Goal: Check status

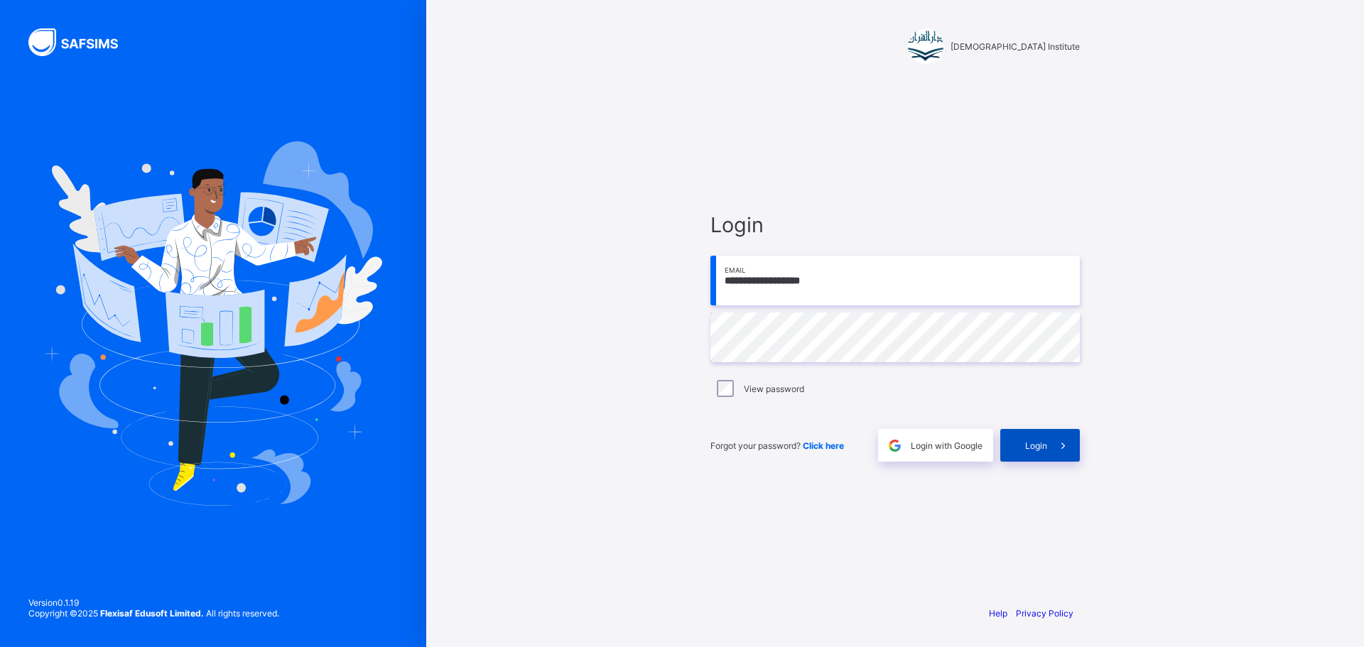
click at [1055, 448] on span at bounding box center [1063, 445] width 33 height 33
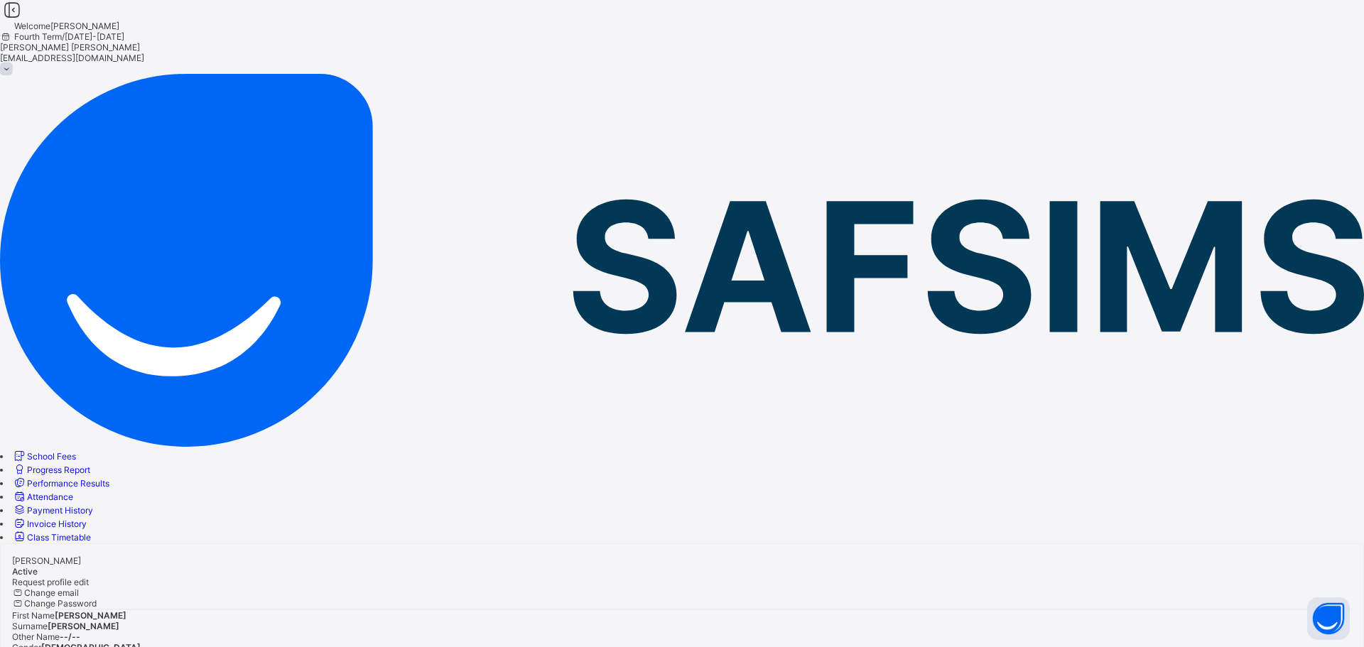
click at [85, 464] on span "Progress Report" at bounding box center [58, 469] width 63 height 11
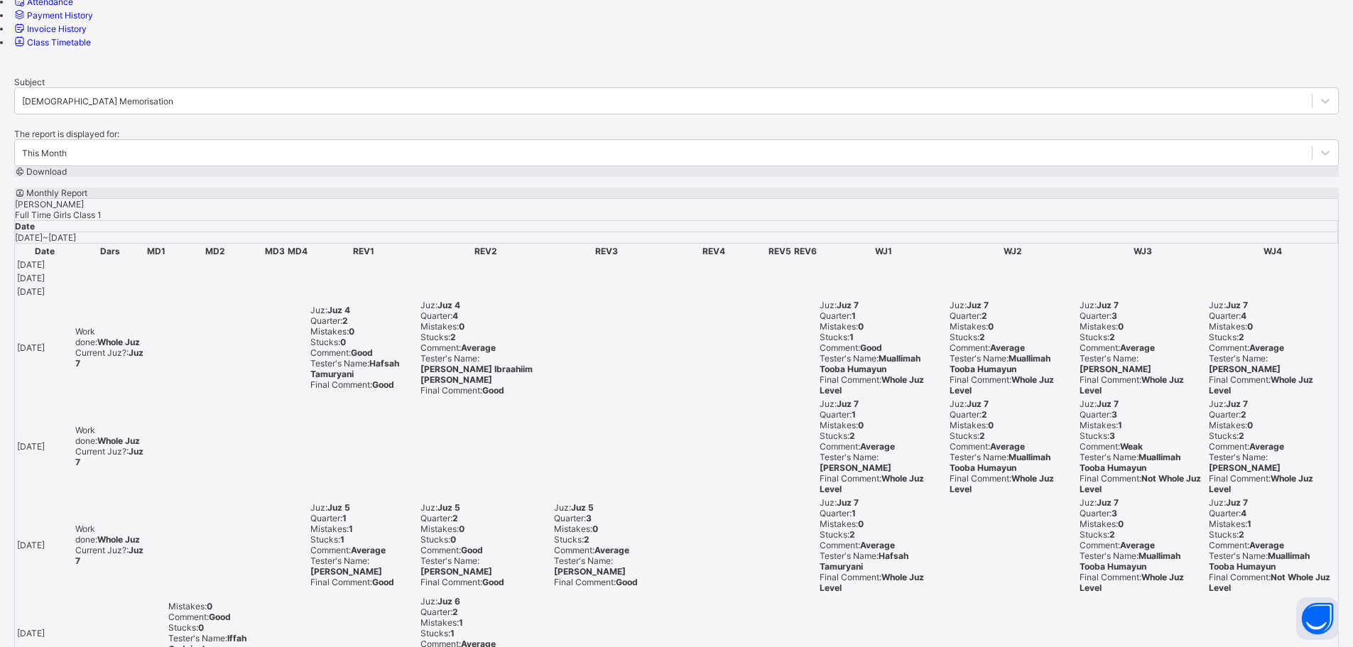
scroll to position [634, 0]
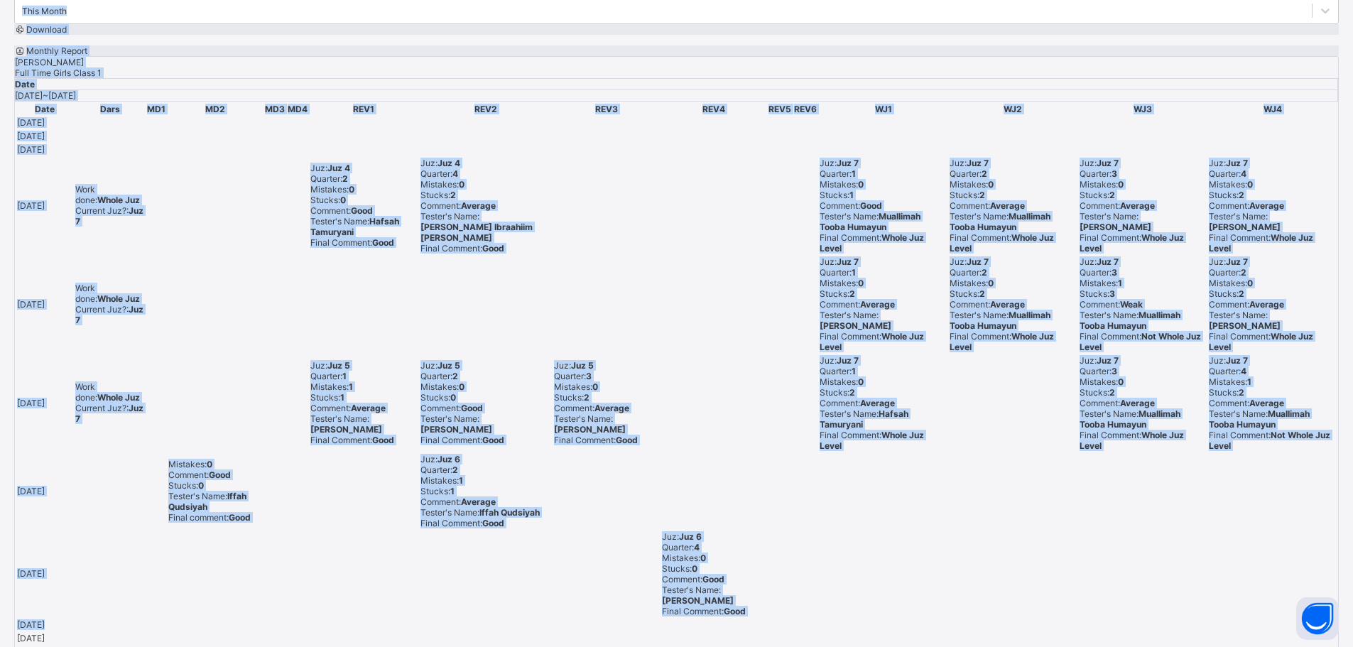
drag, startPoint x: 728, startPoint y: 388, endPoint x: 122, endPoint y: 398, distance: 605.9
click at [122, 398] on div "Welcome [PERSON_NAME] Fourth Term / [DATE]-[DATE] [PERSON_NAME] [PERSON_NAME][E…" at bounding box center [676, 94] width 1353 height 1457
click at [145, 530] on td at bounding box center [110, 573] width 70 height 87
